Goal: Task Accomplishment & Management: Manage account settings

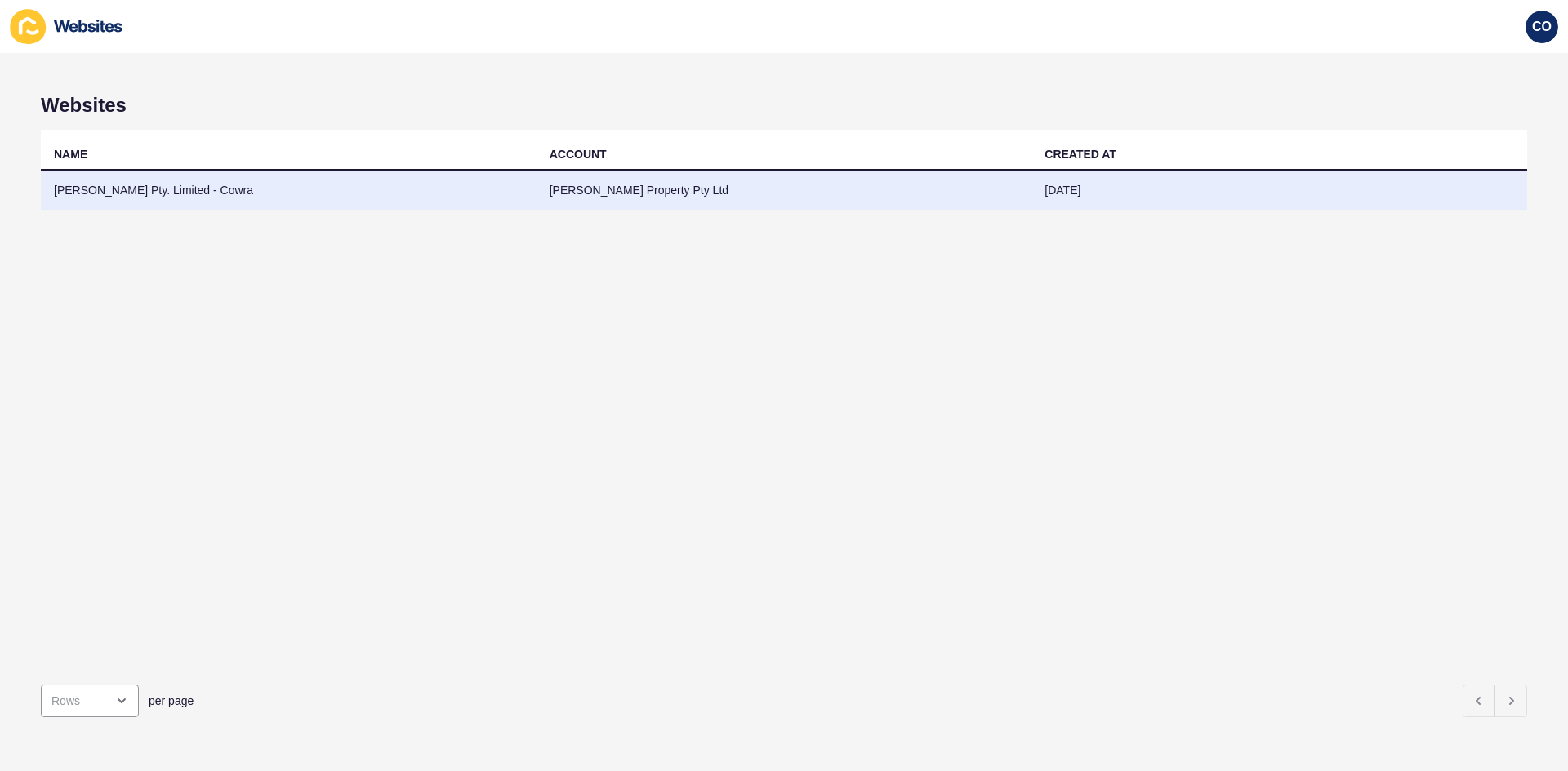
click at [225, 191] on td "[PERSON_NAME] Pty. Limited - Cowra" at bounding box center [288, 190] width 496 height 40
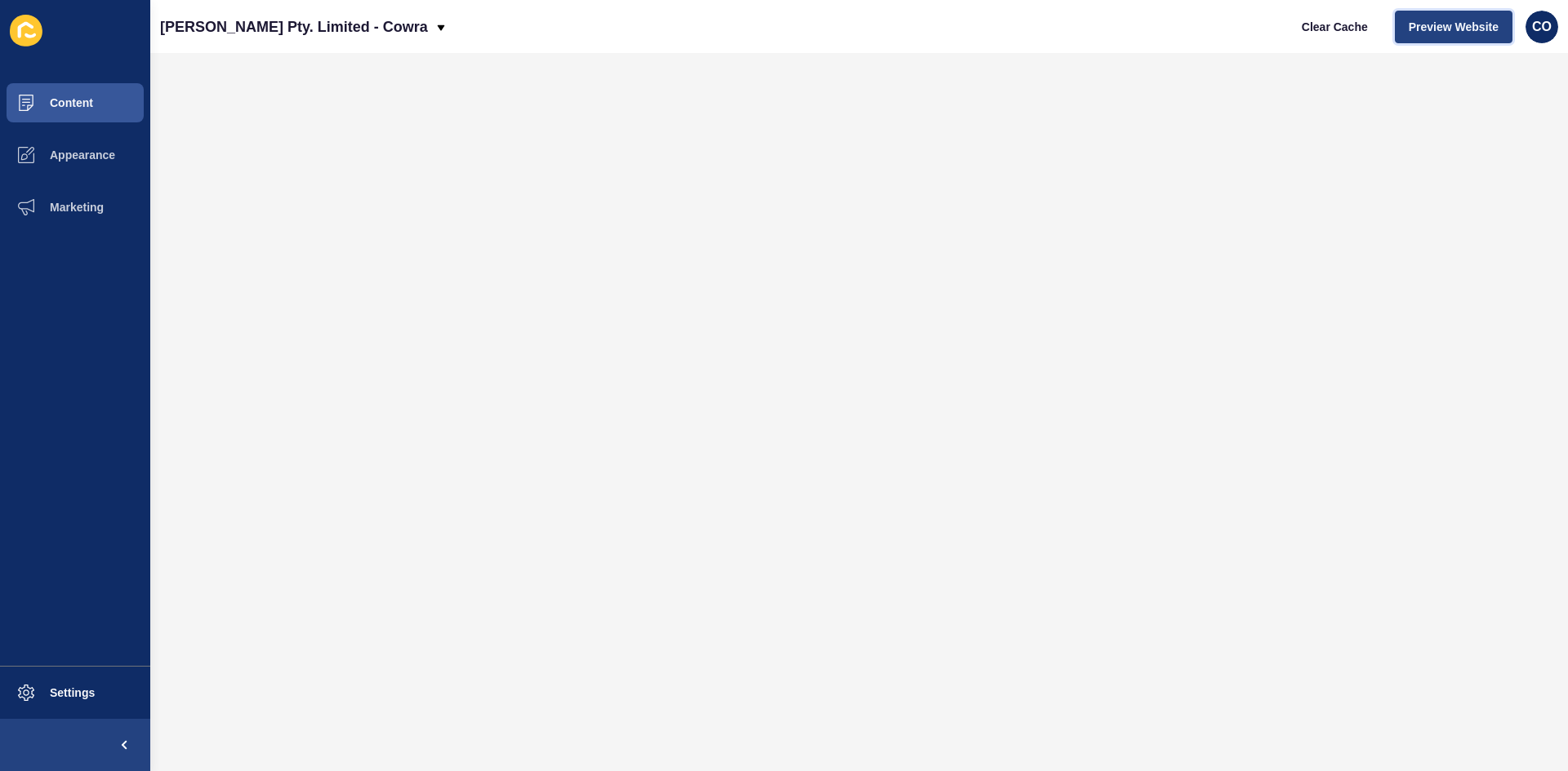
click at [1453, 23] on span "Preview Website" at bounding box center [1454, 26] width 90 height 16
click at [71, 99] on span "Content" at bounding box center [45, 102] width 96 height 13
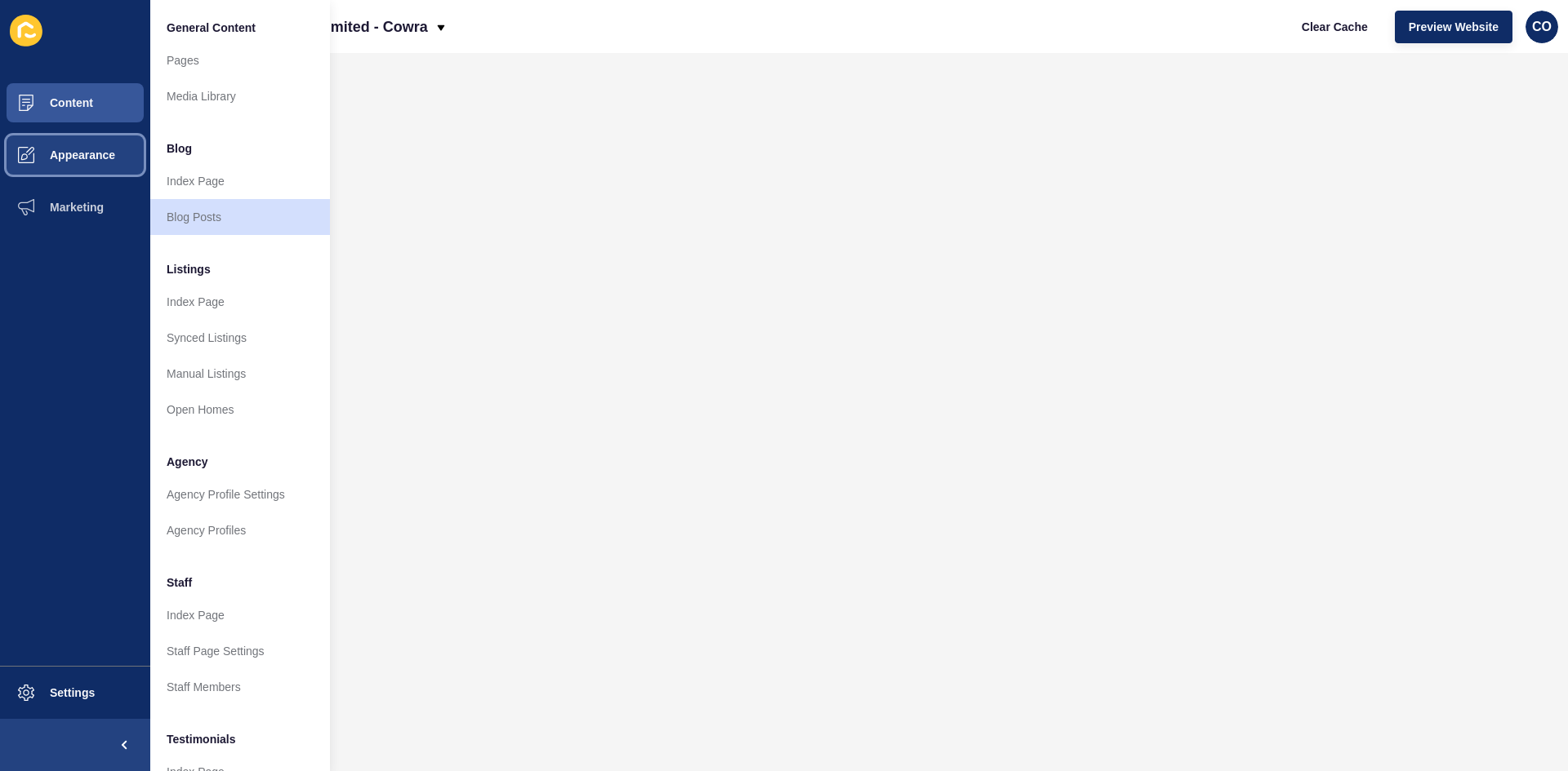
click at [134, 159] on button "Appearance" at bounding box center [75, 155] width 150 height 53
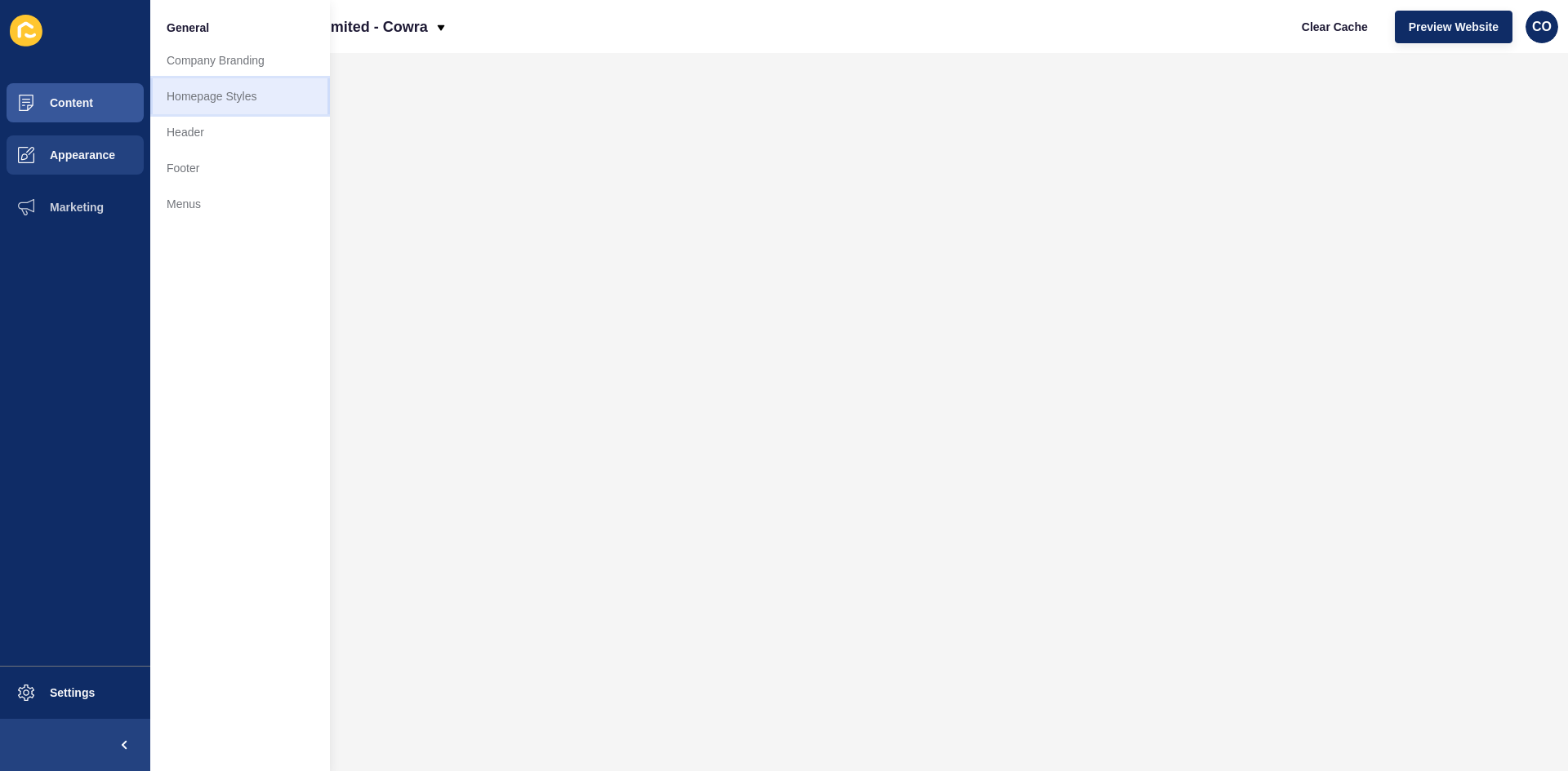
click at [221, 96] on link "Homepage Styles" at bounding box center [240, 96] width 180 height 36
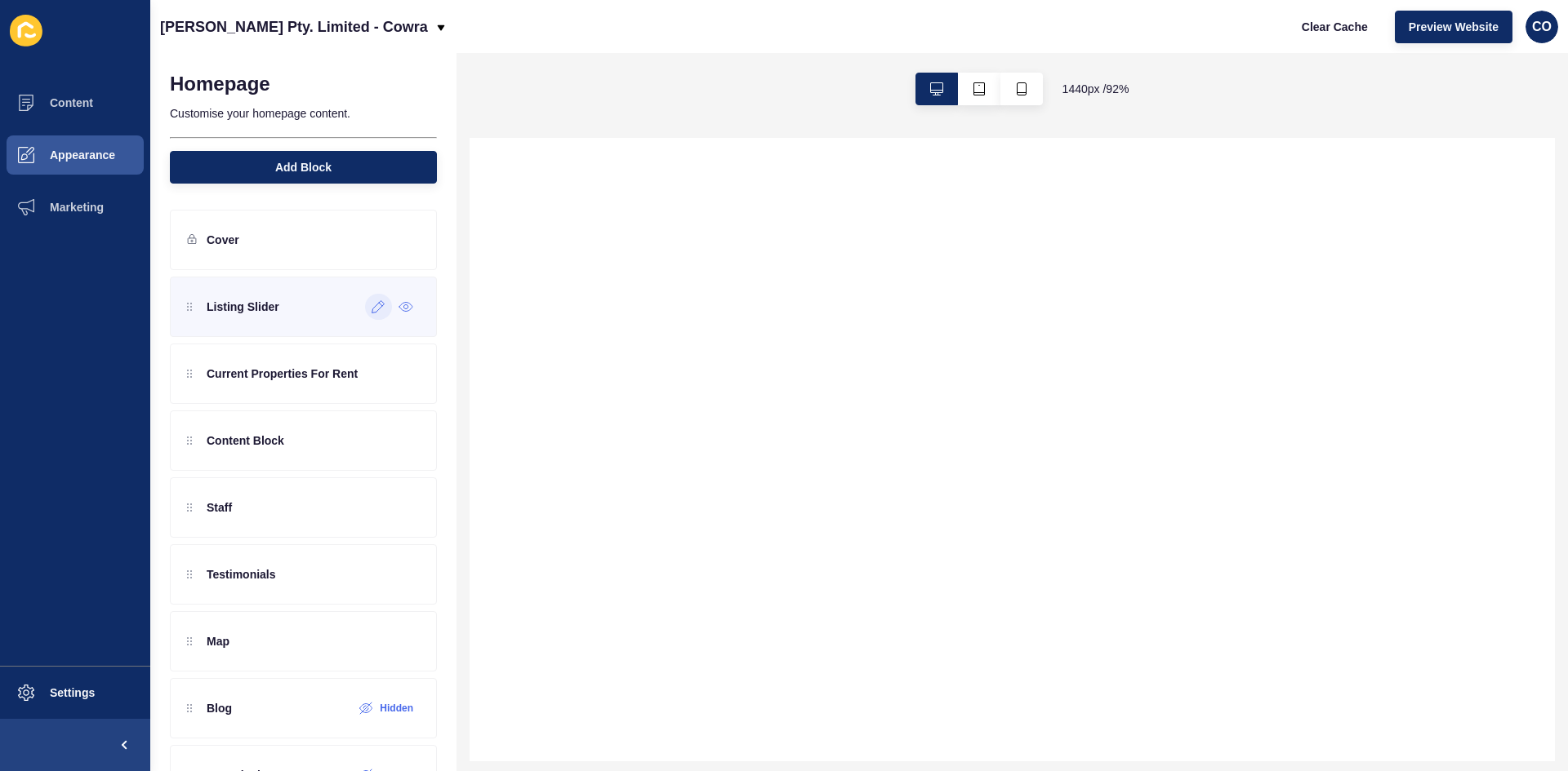
click at [372, 306] on icon at bounding box center [378, 307] width 14 height 13
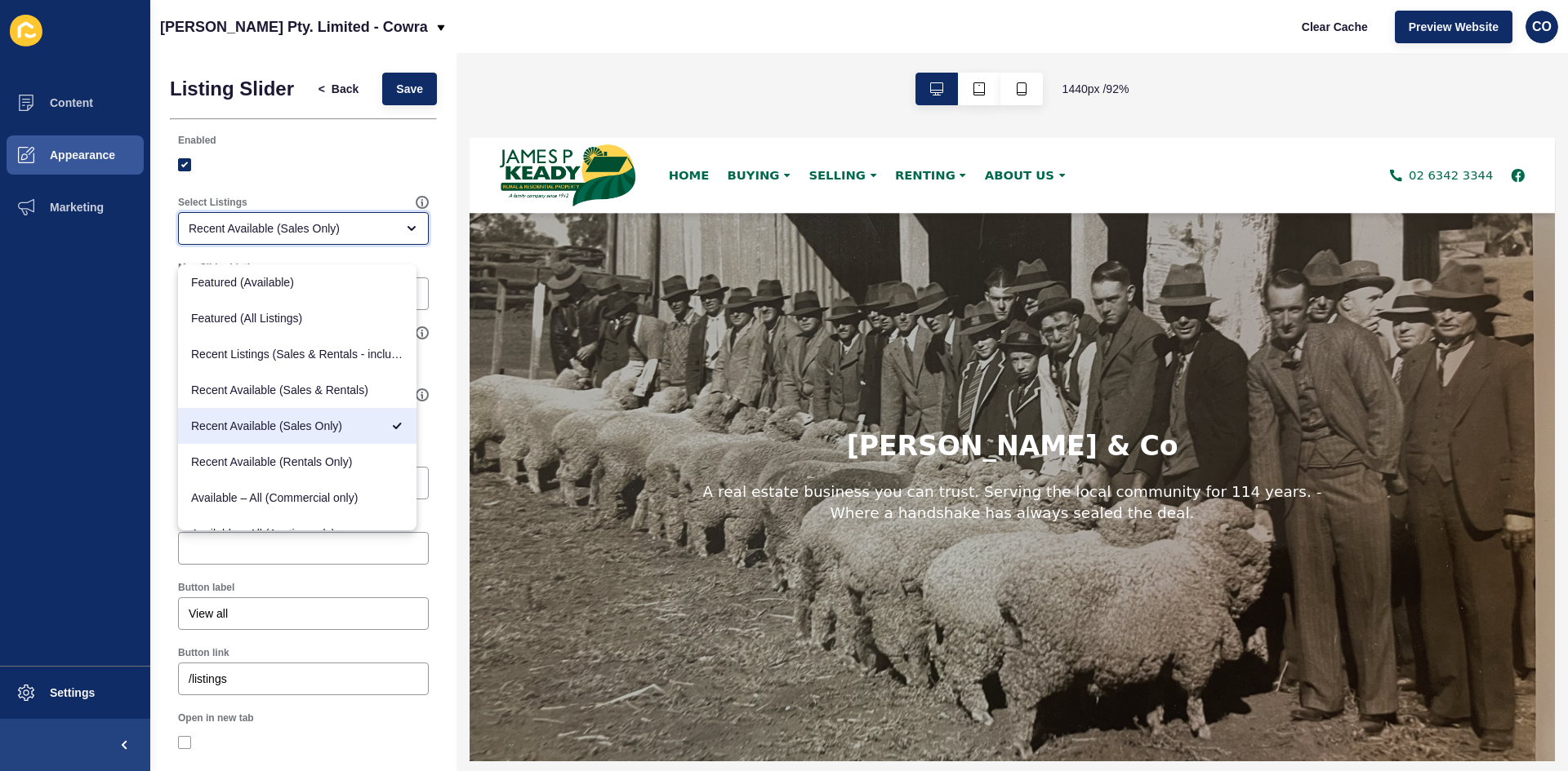
click at [341, 426] on span "Recent Available (Sales Only)" at bounding box center [285, 426] width 189 height 16
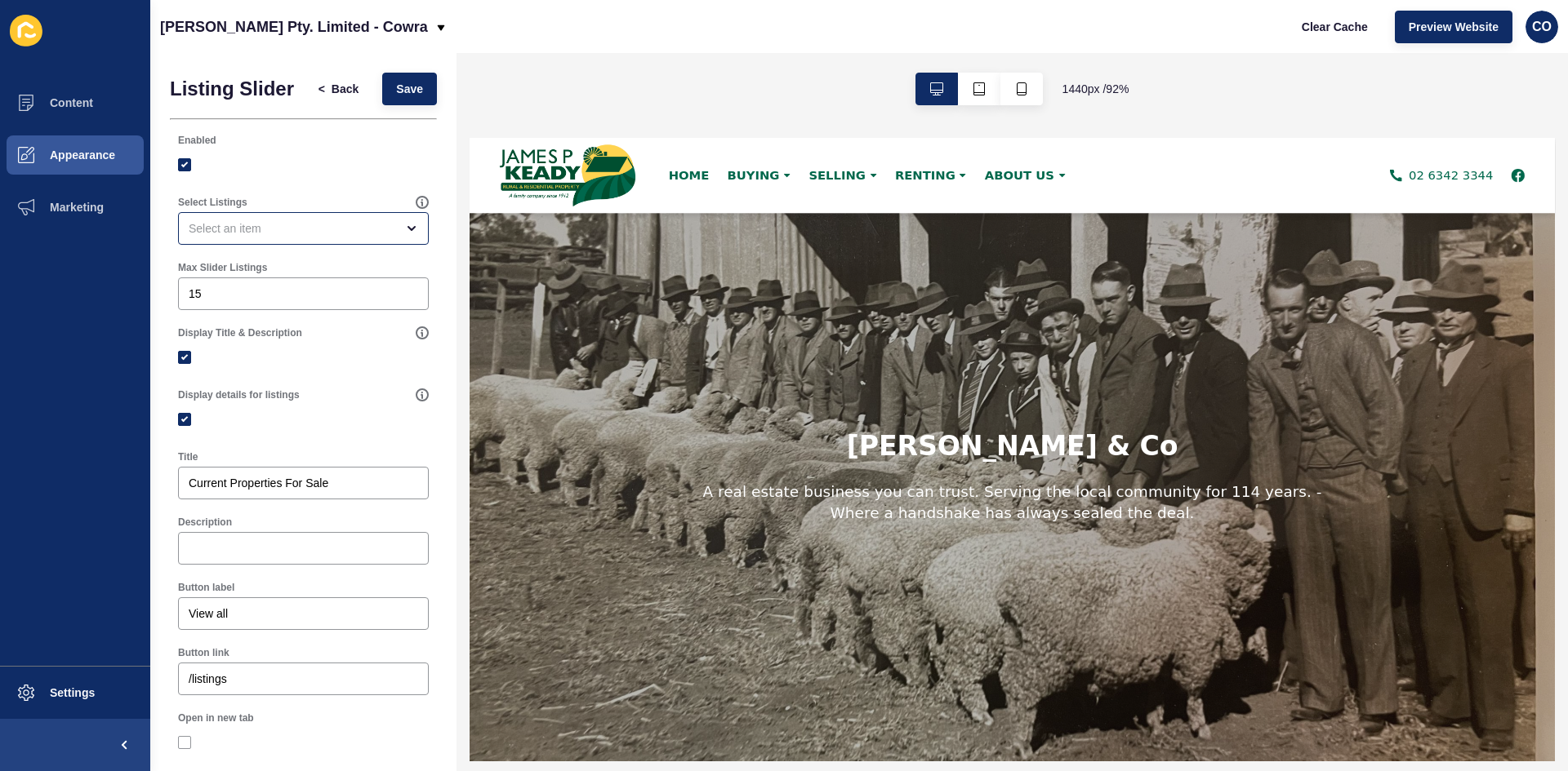
click at [346, 161] on div "Enabled" at bounding box center [304, 157] width 254 height 49
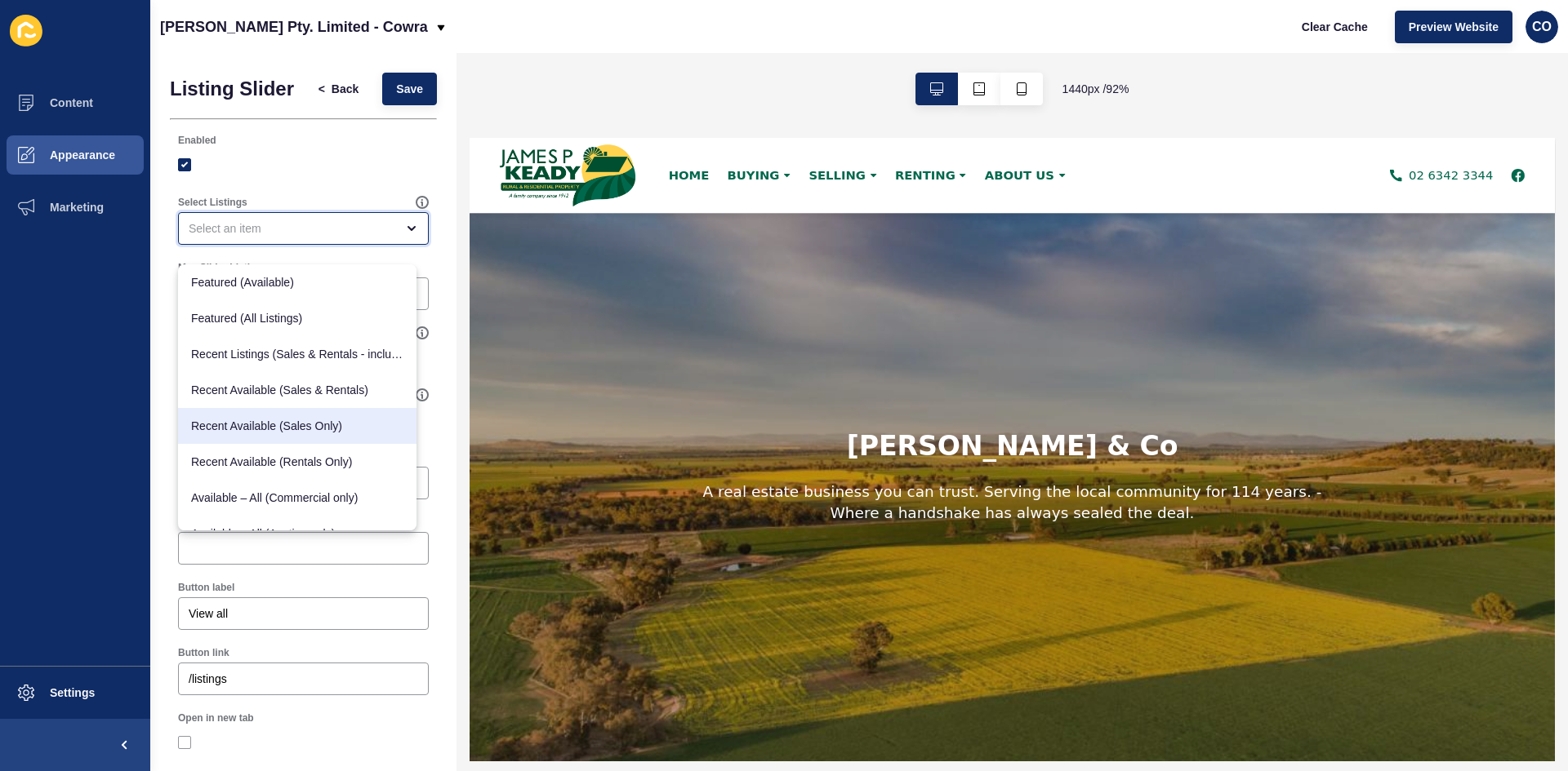
click at [307, 423] on span "Recent Available (Sales Only)" at bounding box center [297, 426] width 213 height 16
type input "Recent Available (Sales Only)"
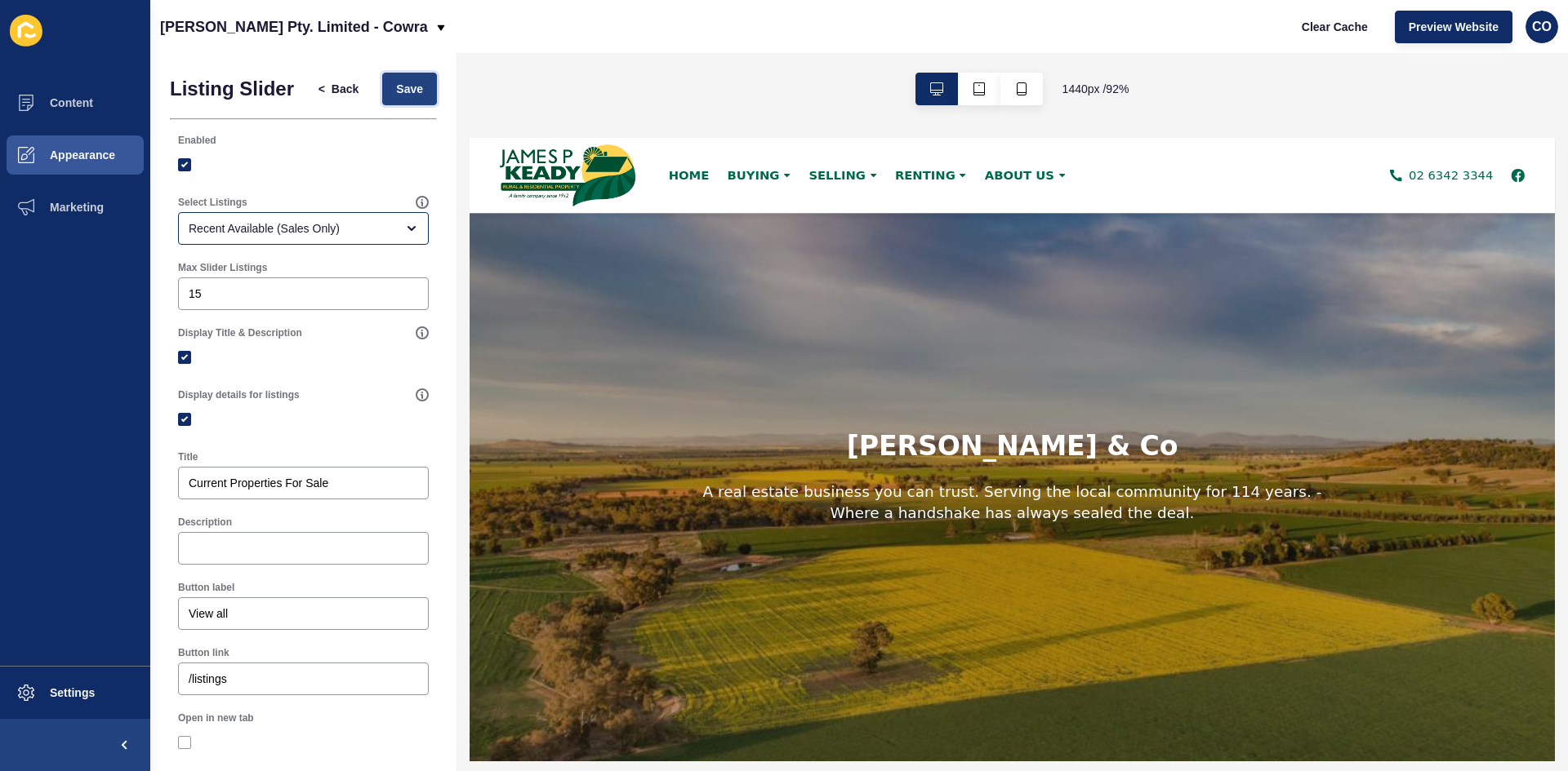
click at [397, 94] on span "Save" at bounding box center [409, 88] width 27 height 16
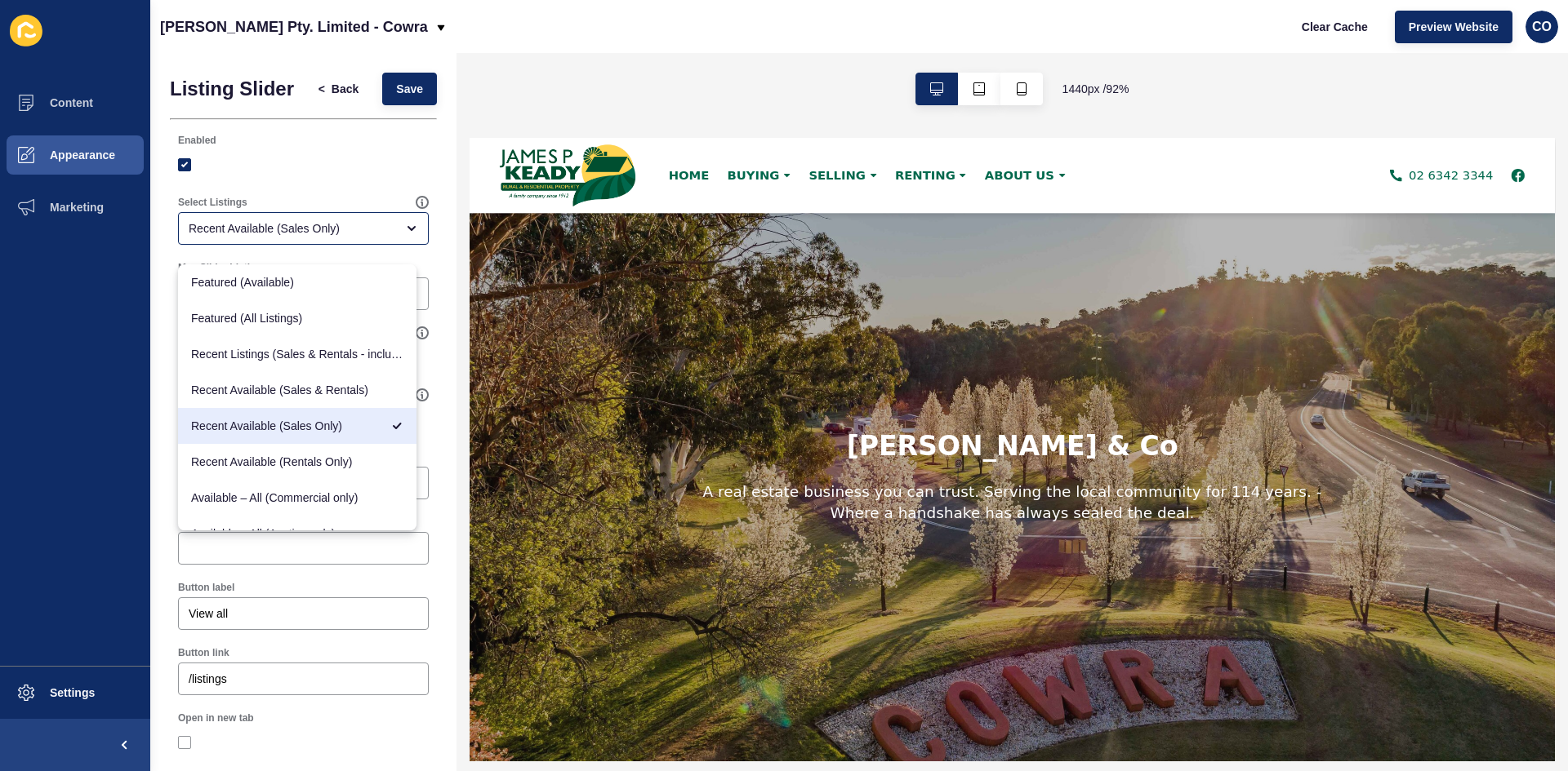
click at [330, 147] on div "Enabled" at bounding box center [303, 140] width 251 height 13
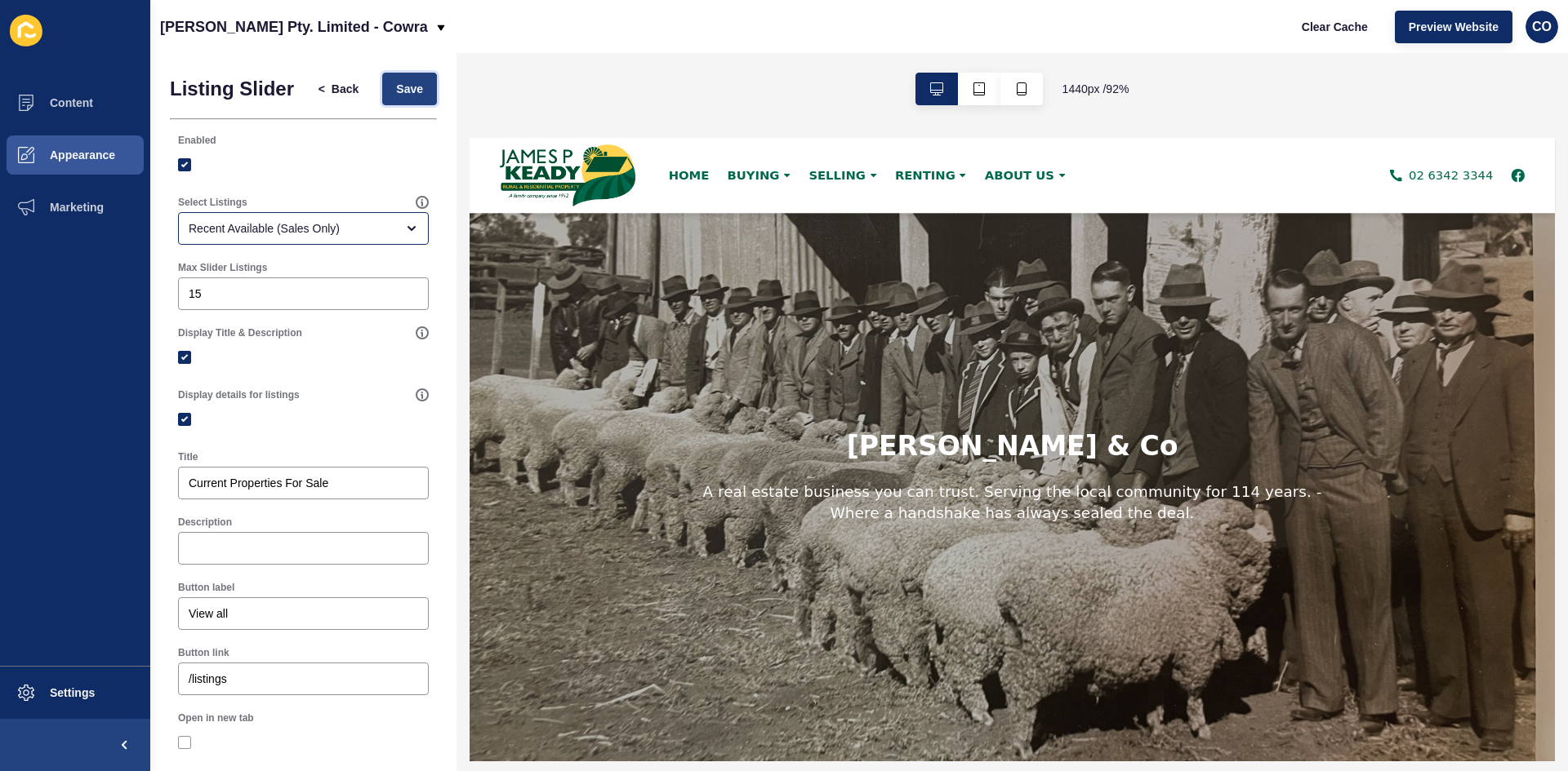
click at [404, 97] on span "Save" at bounding box center [409, 88] width 27 height 16
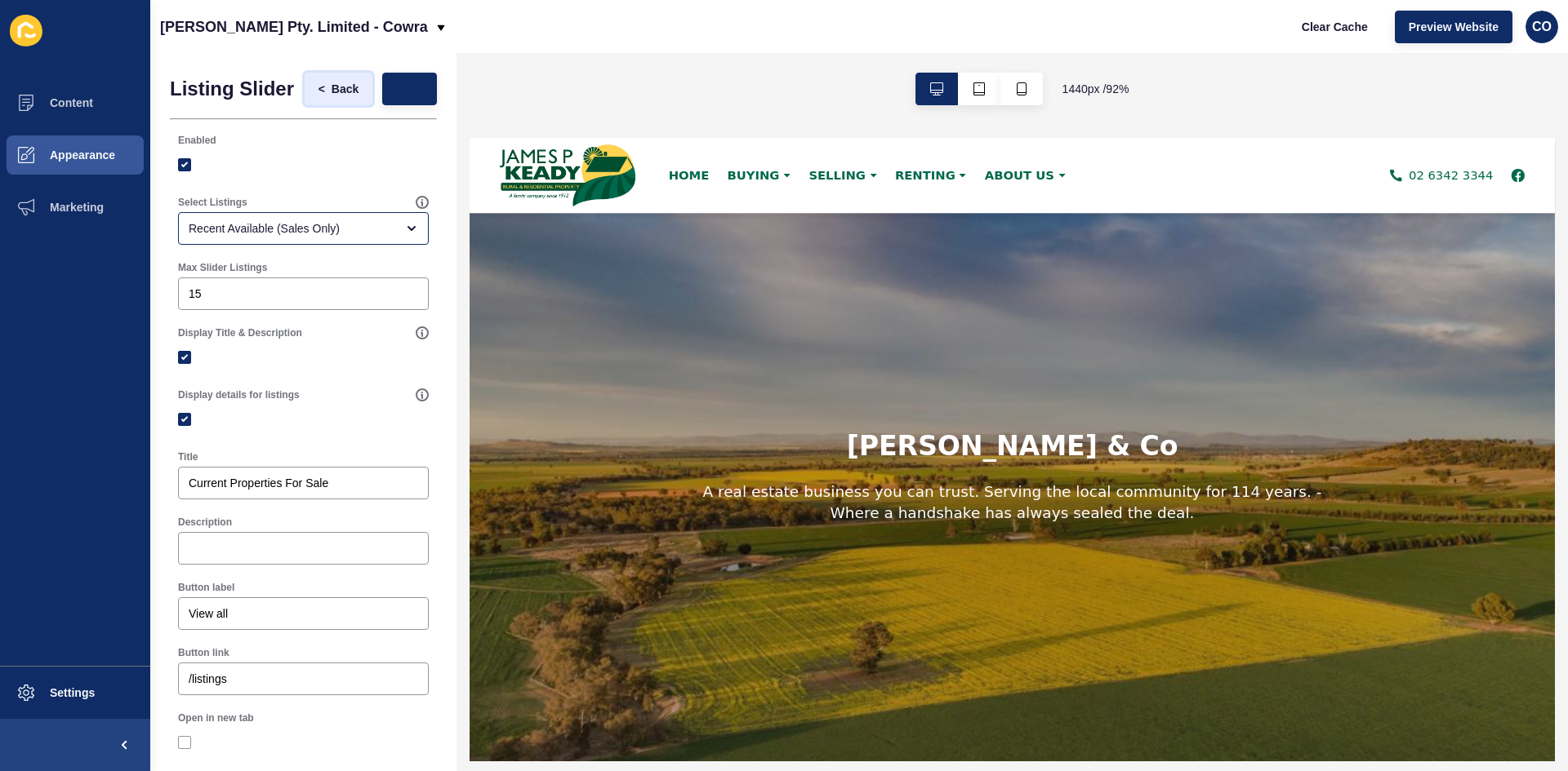
click at [332, 97] on span "Back" at bounding box center [344, 88] width 27 height 16
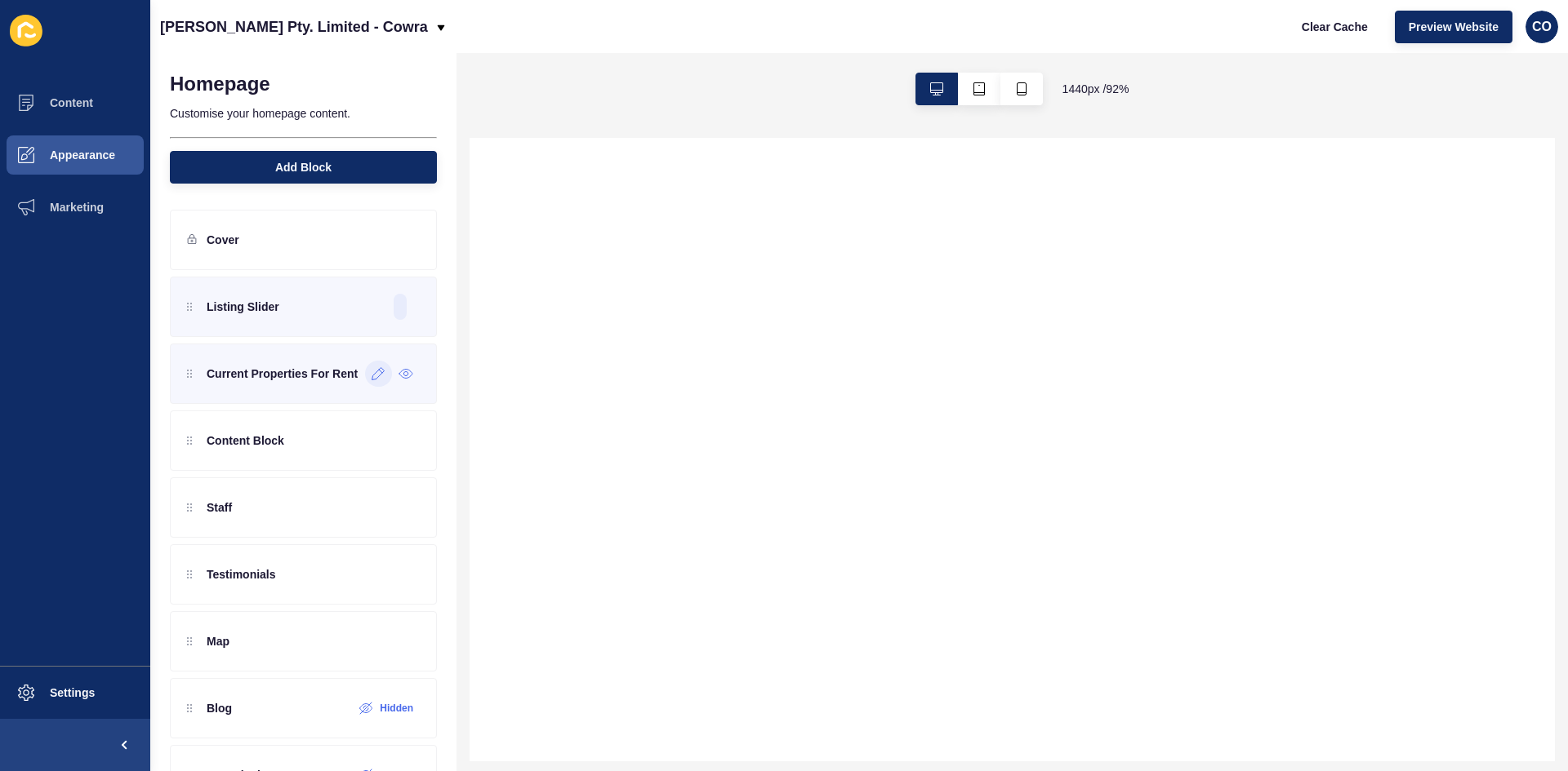
click at [372, 377] on icon at bounding box center [378, 374] width 14 height 13
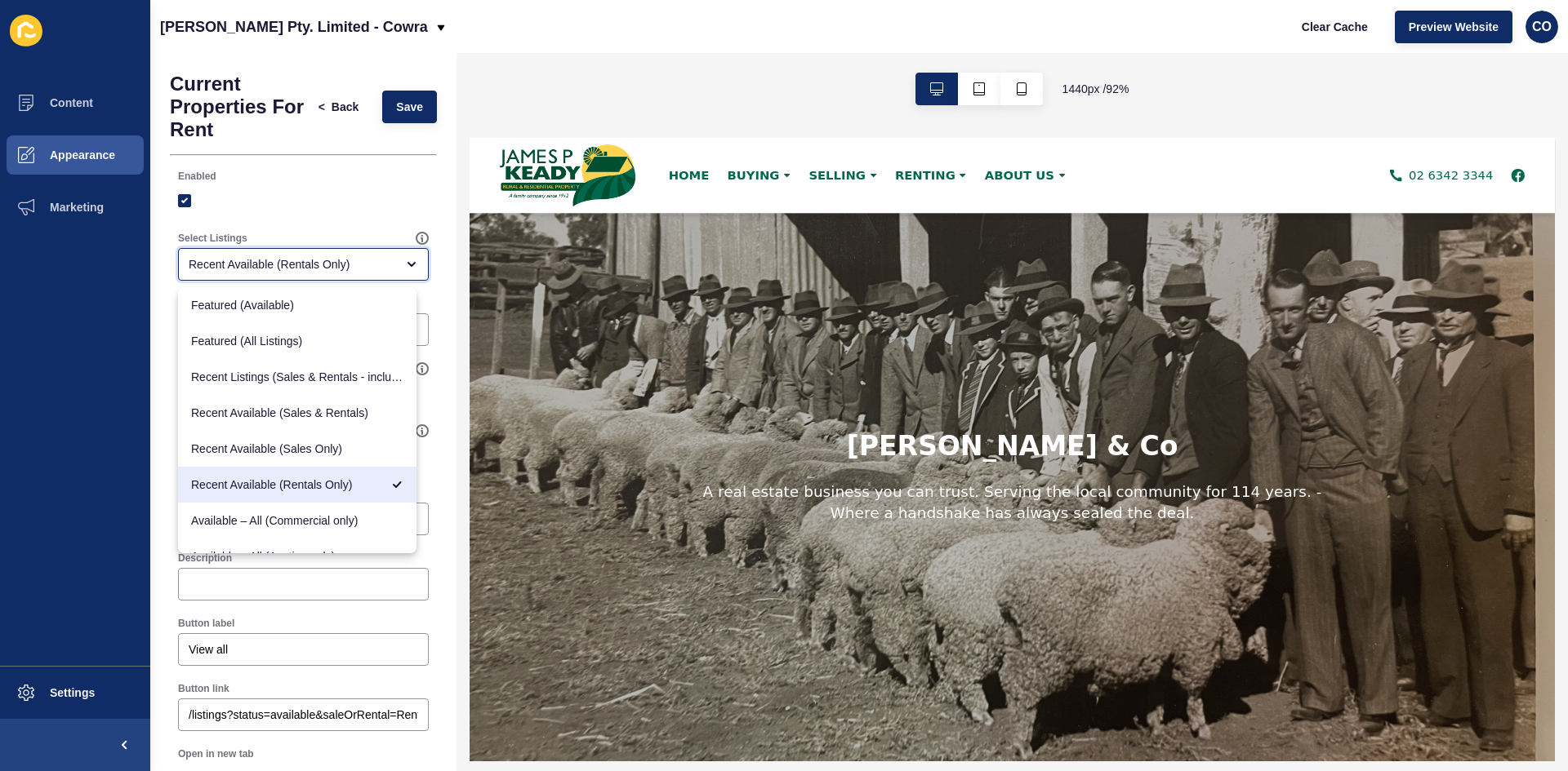
click at [353, 485] on span "Recent Available (Rentals Only)" at bounding box center [285, 484] width 189 height 16
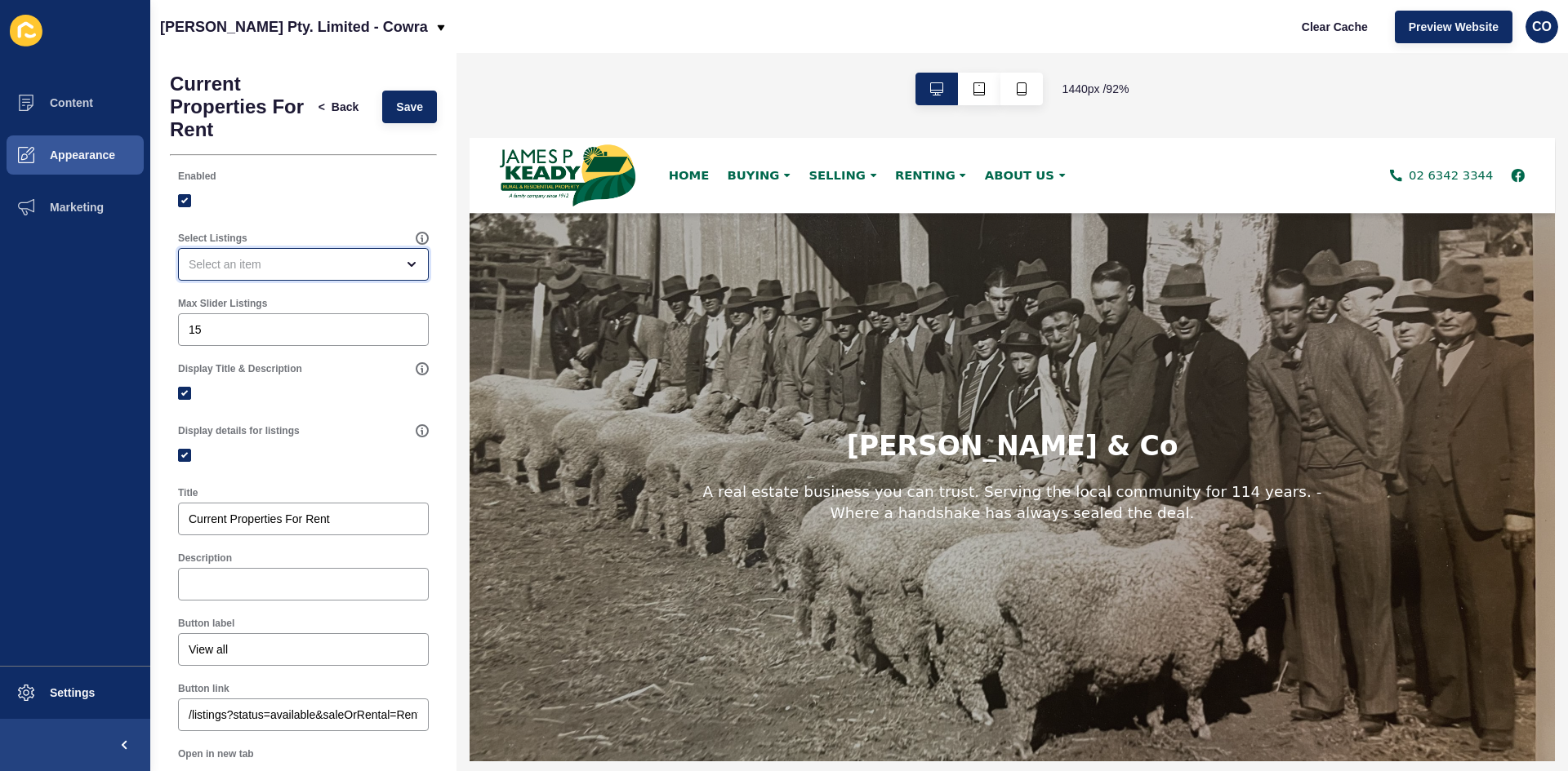
click at [405, 260] on icon "open menu" at bounding box center [412, 264] width 13 height 13
click at [405, 263] on icon "open menu" at bounding box center [412, 264] width 13 height 13
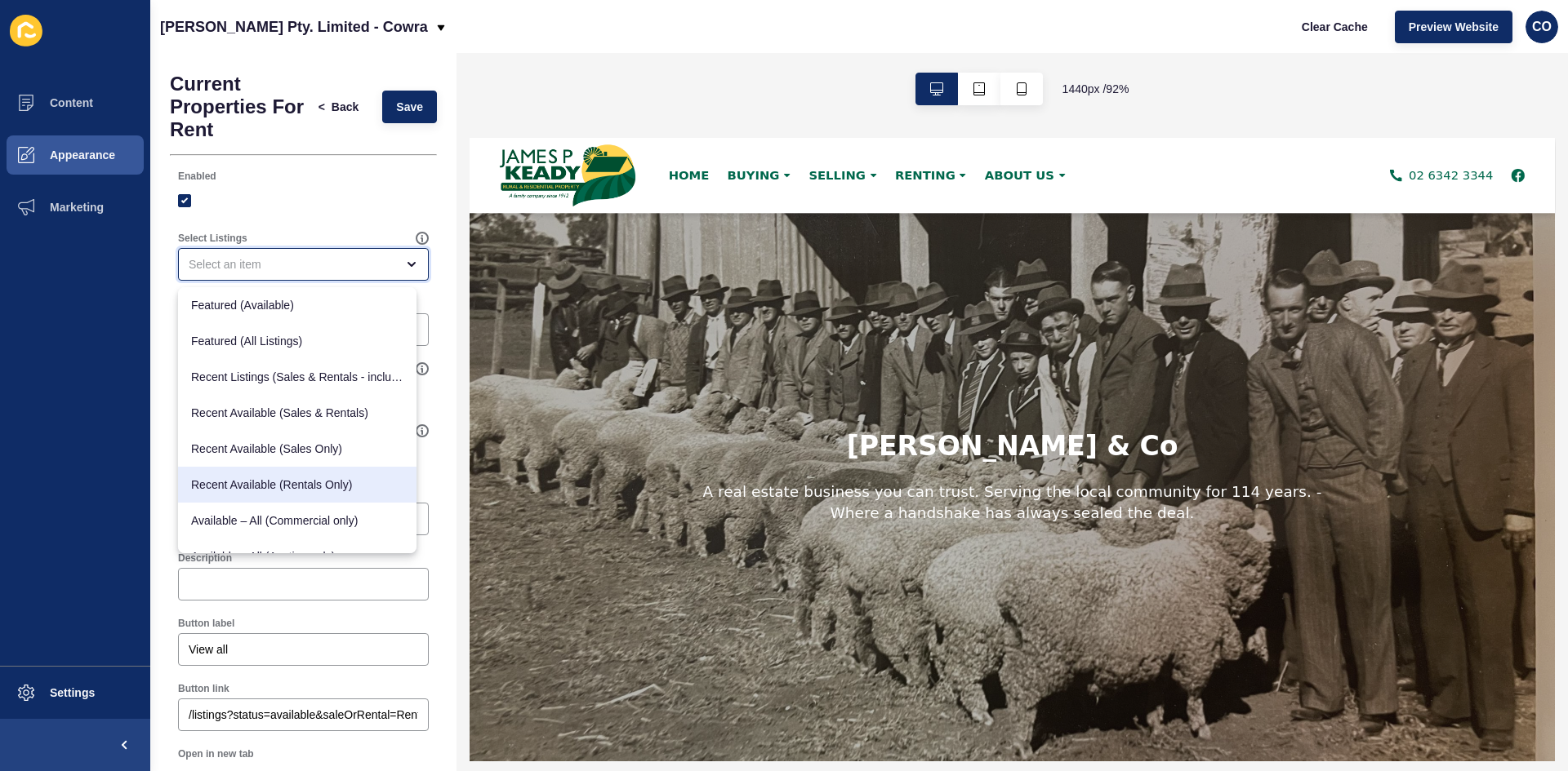
click at [373, 484] on span "Recent Available (Rentals Only)" at bounding box center [297, 484] width 213 height 16
type input "Recent Available (Rentals Only)"
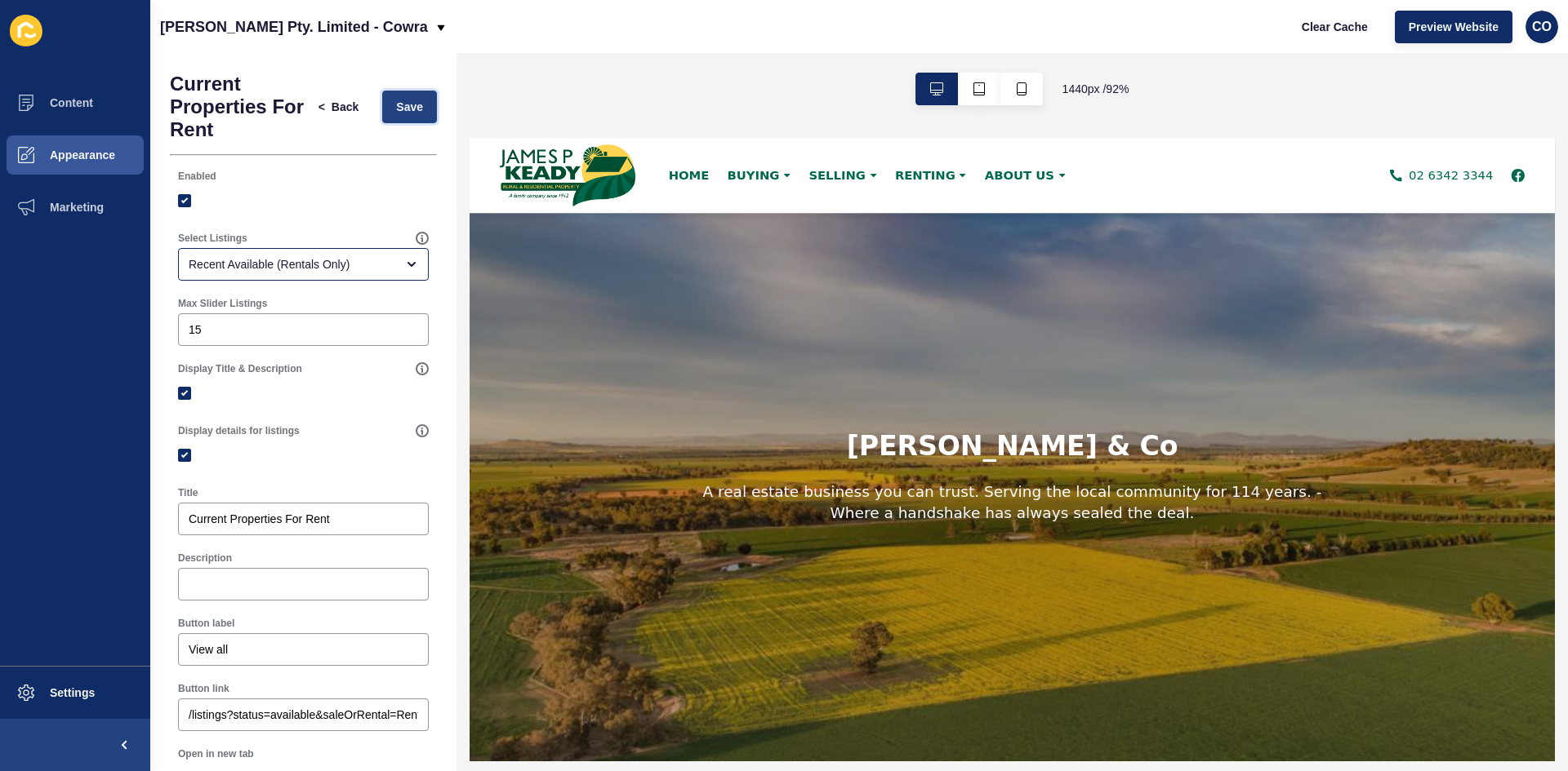
click at [401, 110] on span "Save" at bounding box center [409, 106] width 27 height 16
click at [1333, 21] on span "Clear Cache" at bounding box center [1335, 26] width 66 height 16
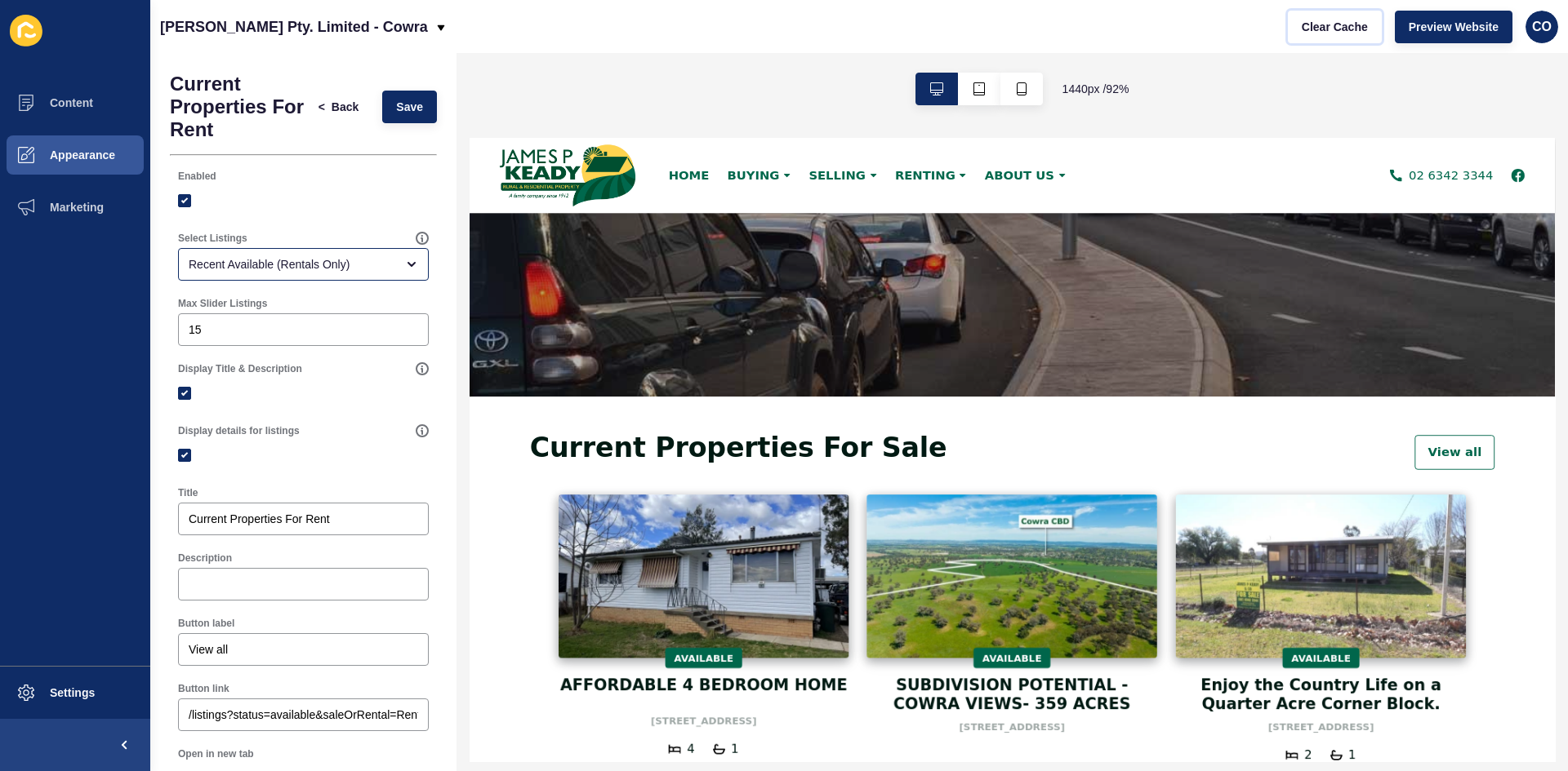
scroll to position [164, 0]
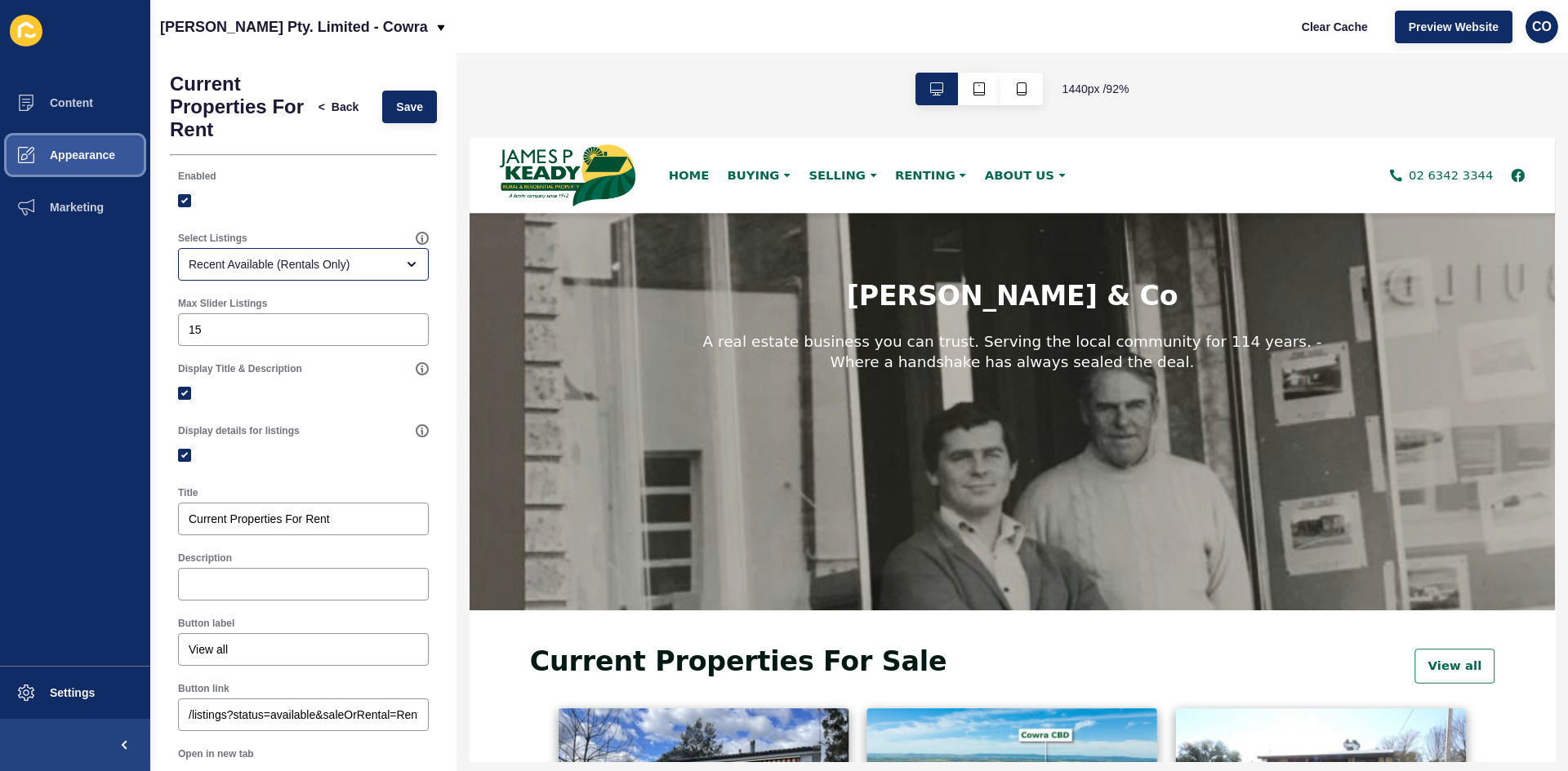
click at [110, 148] on button "Appearance" at bounding box center [75, 155] width 150 height 53
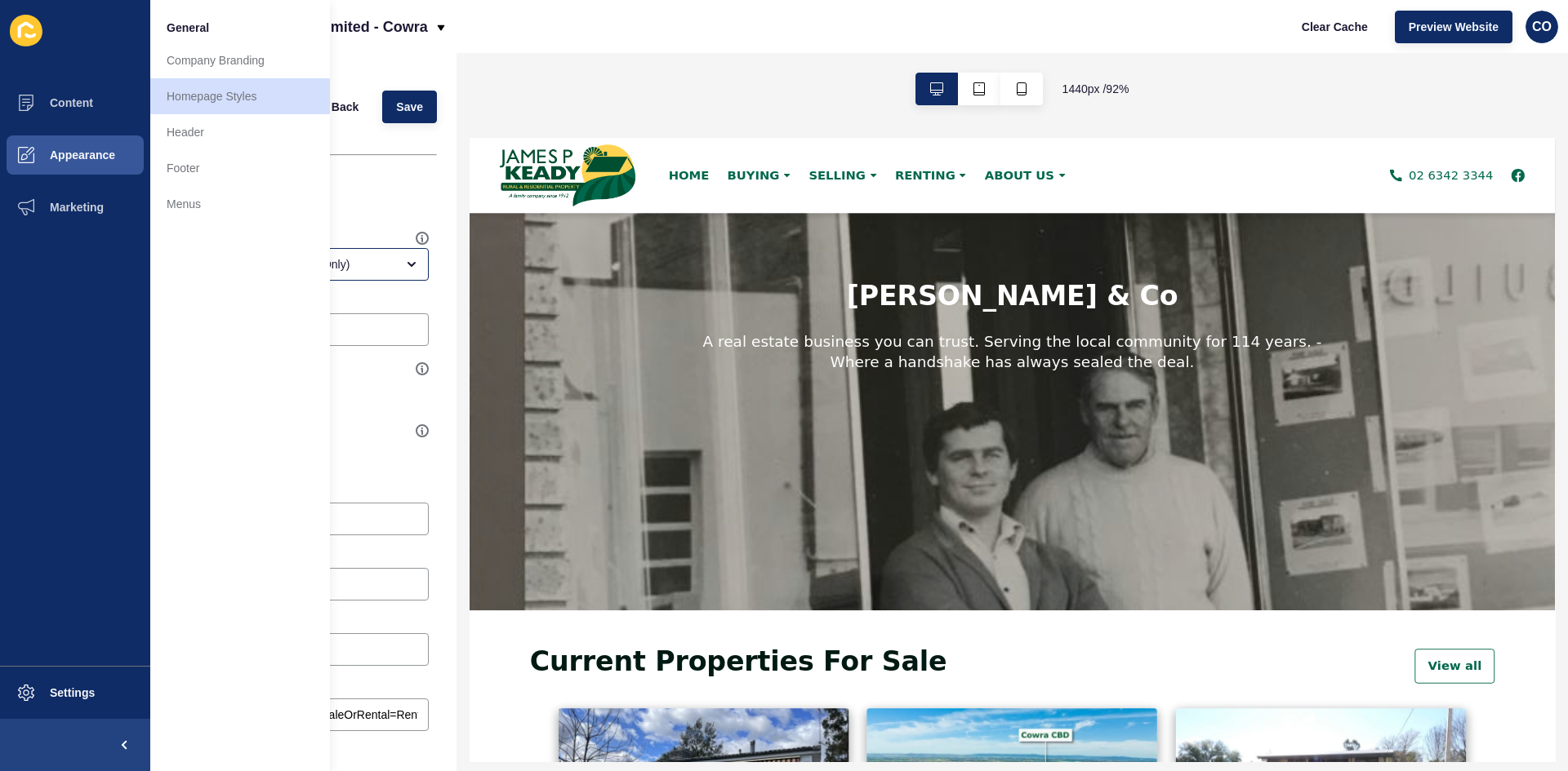
click at [502, 32] on div "[PERSON_NAME] Pty. Limited - Cowra Clear Cache Preview Website CO" at bounding box center [859, 26] width 1418 height 53
